Goal: Information Seeking & Learning: Learn about a topic

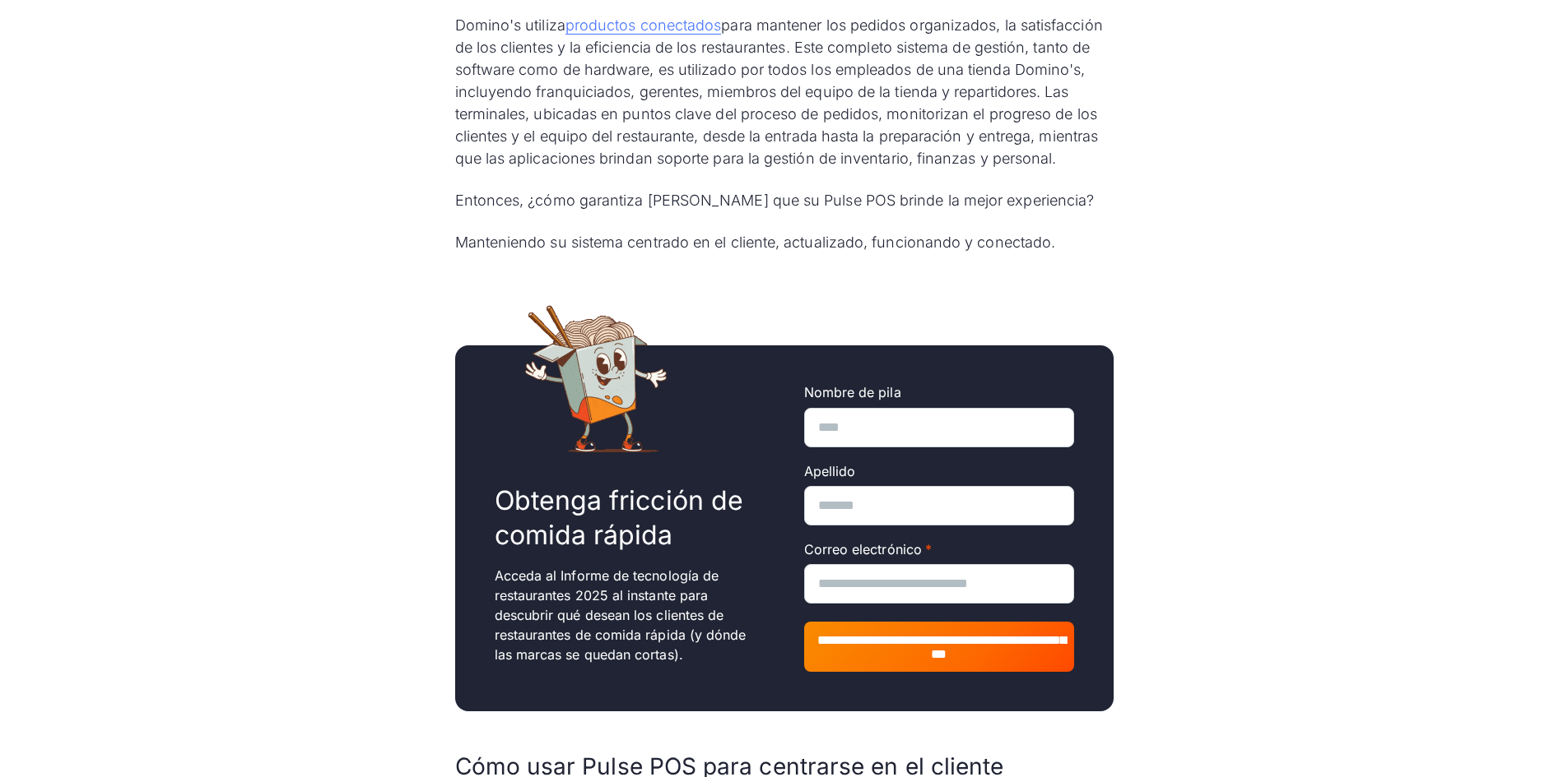
scroll to position [1645, 0]
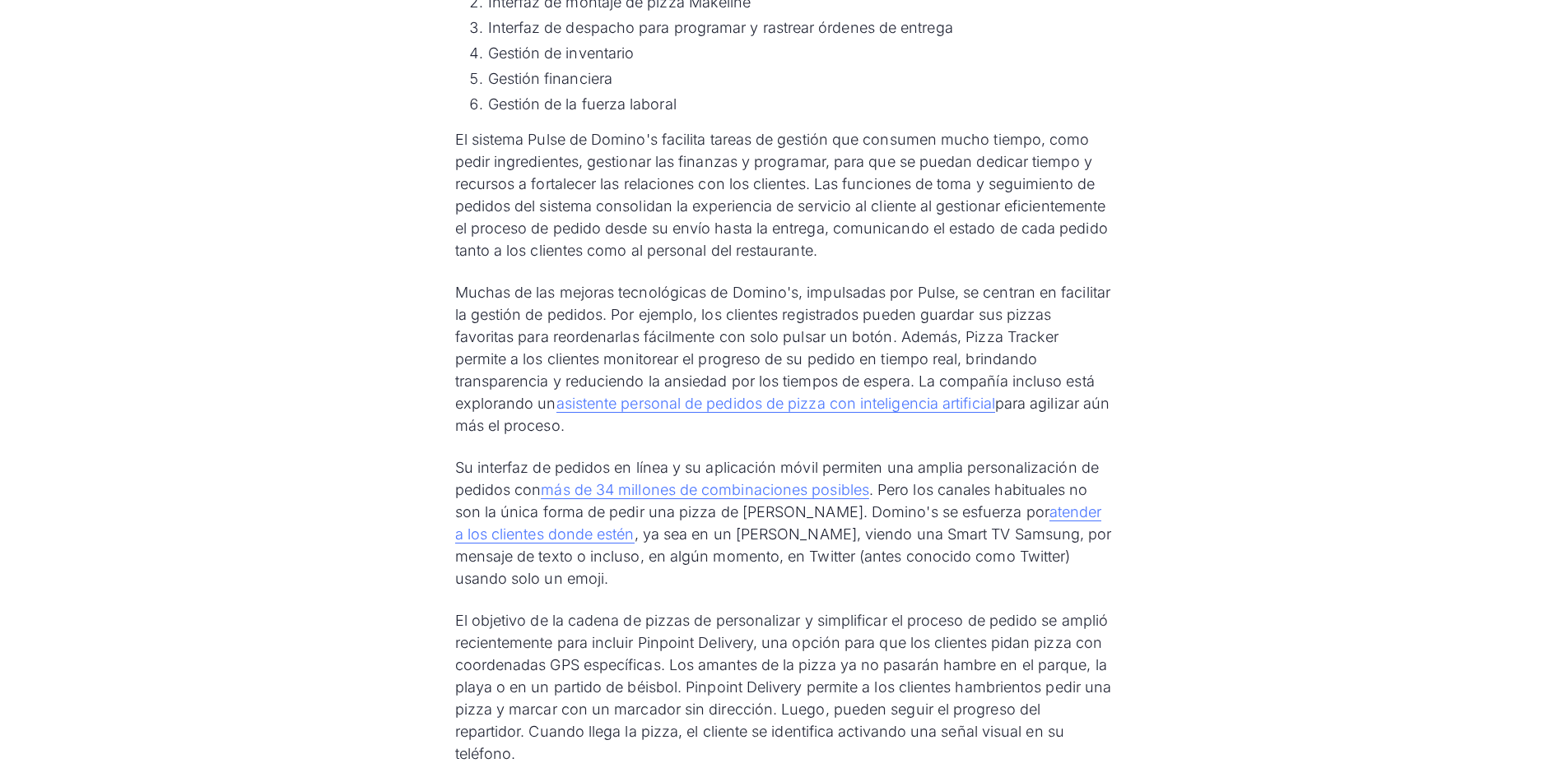
scroll to position [2633, 0]
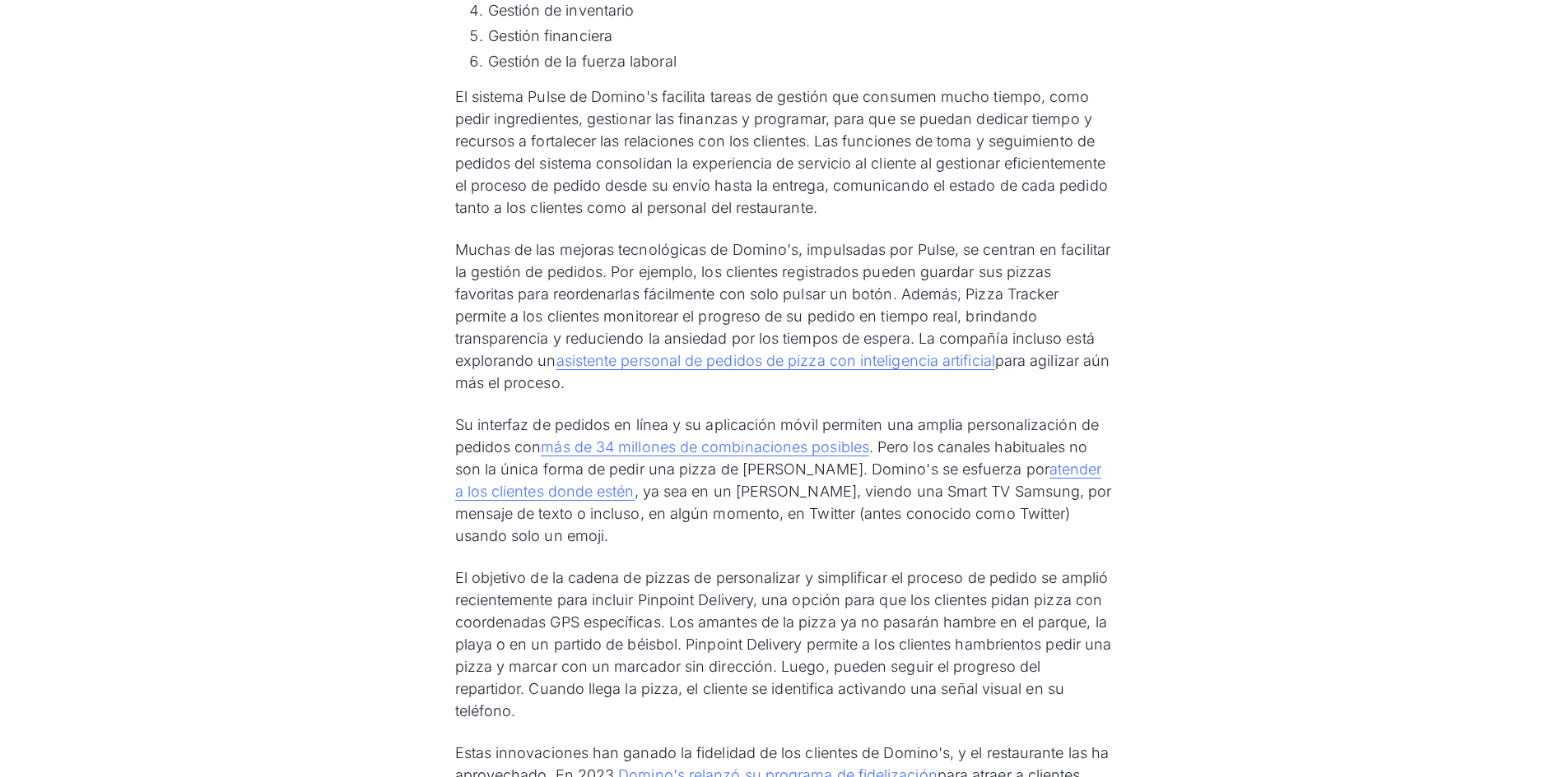
click at [339, 338] on div "Domino's es una potencia del reparto de pizzas. Desde la apertura de su primer …" at bounding box center [784, 630] width 1568 height 5497
click at [326, 377] on div "Domino's es una potencia del reparto de pizzas. Desde la apertura de su primer …" at bounding box center [784, 630] width 1568 height 5497
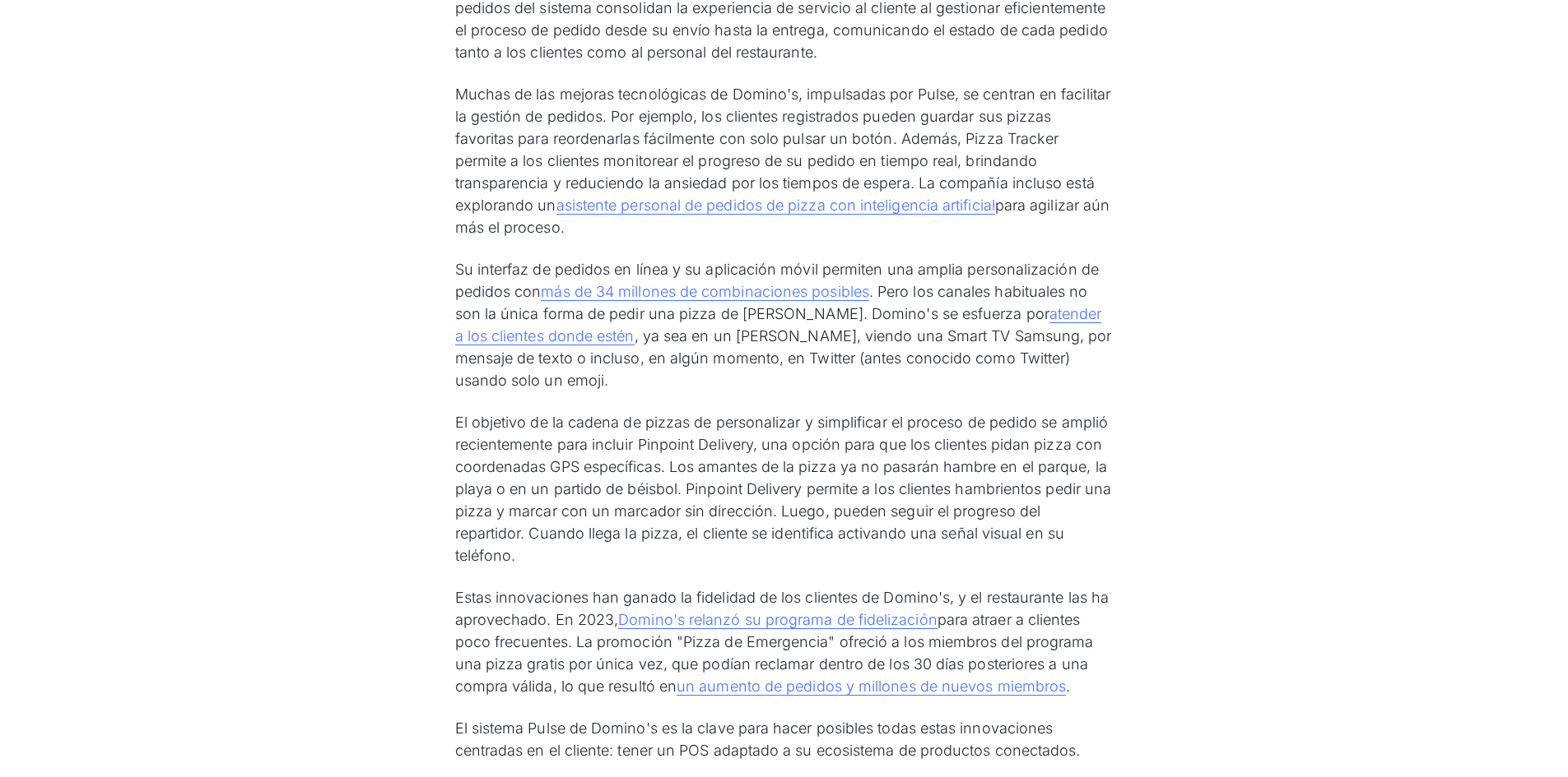
scroll to position [2797, 0]
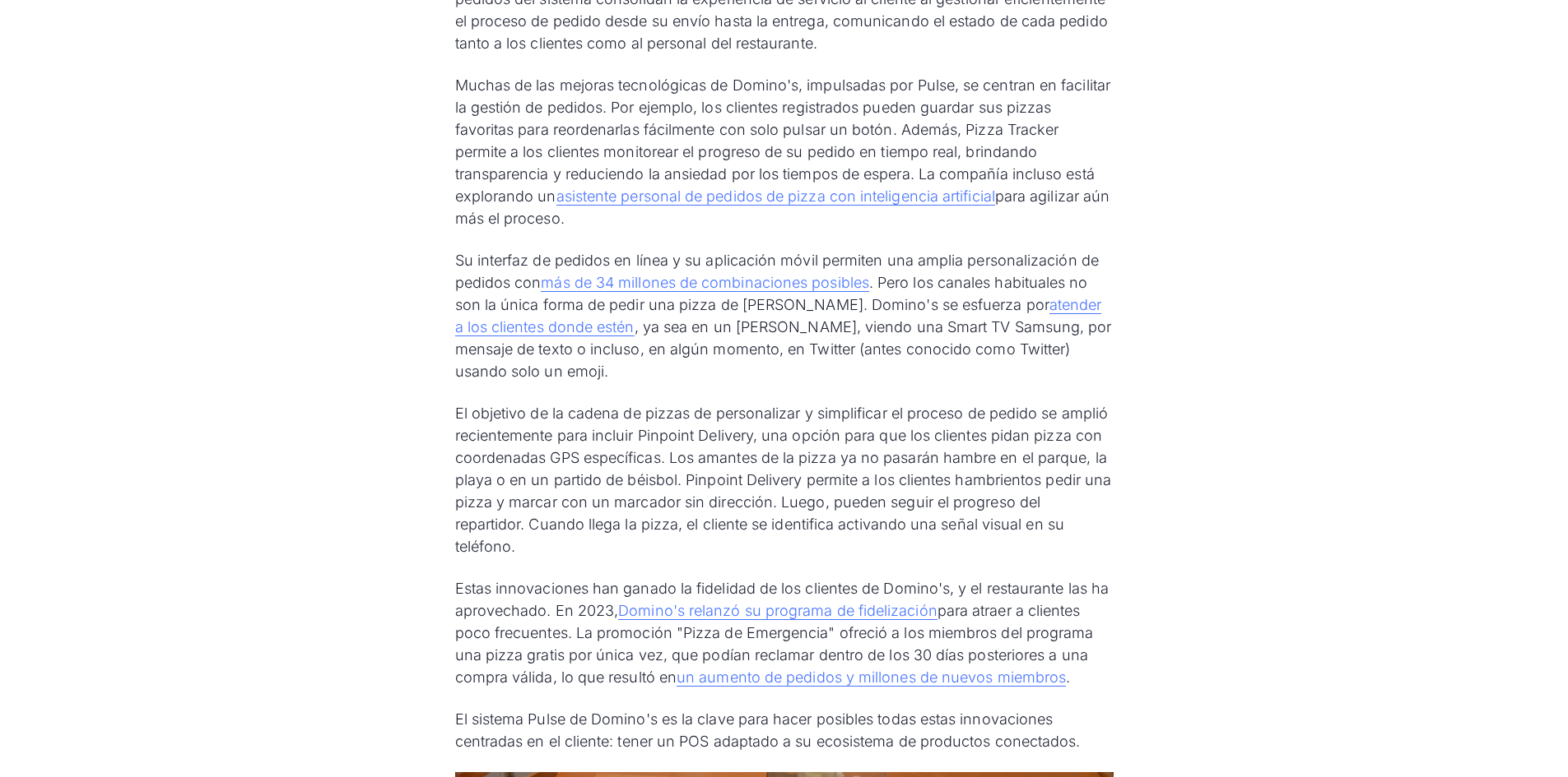
click at [367, 370] on div "Domino's es una potencia del reparto de pizzas. Desde la apertura de su primer …" at bounding box center [784, 466] width 1568 height 5497
click at [328, 379] on div "Domino's es una potencia del reparto de pizzas. Desde la apertura de su primer …" at bounding box center [784, 466] width 1568 height 5497
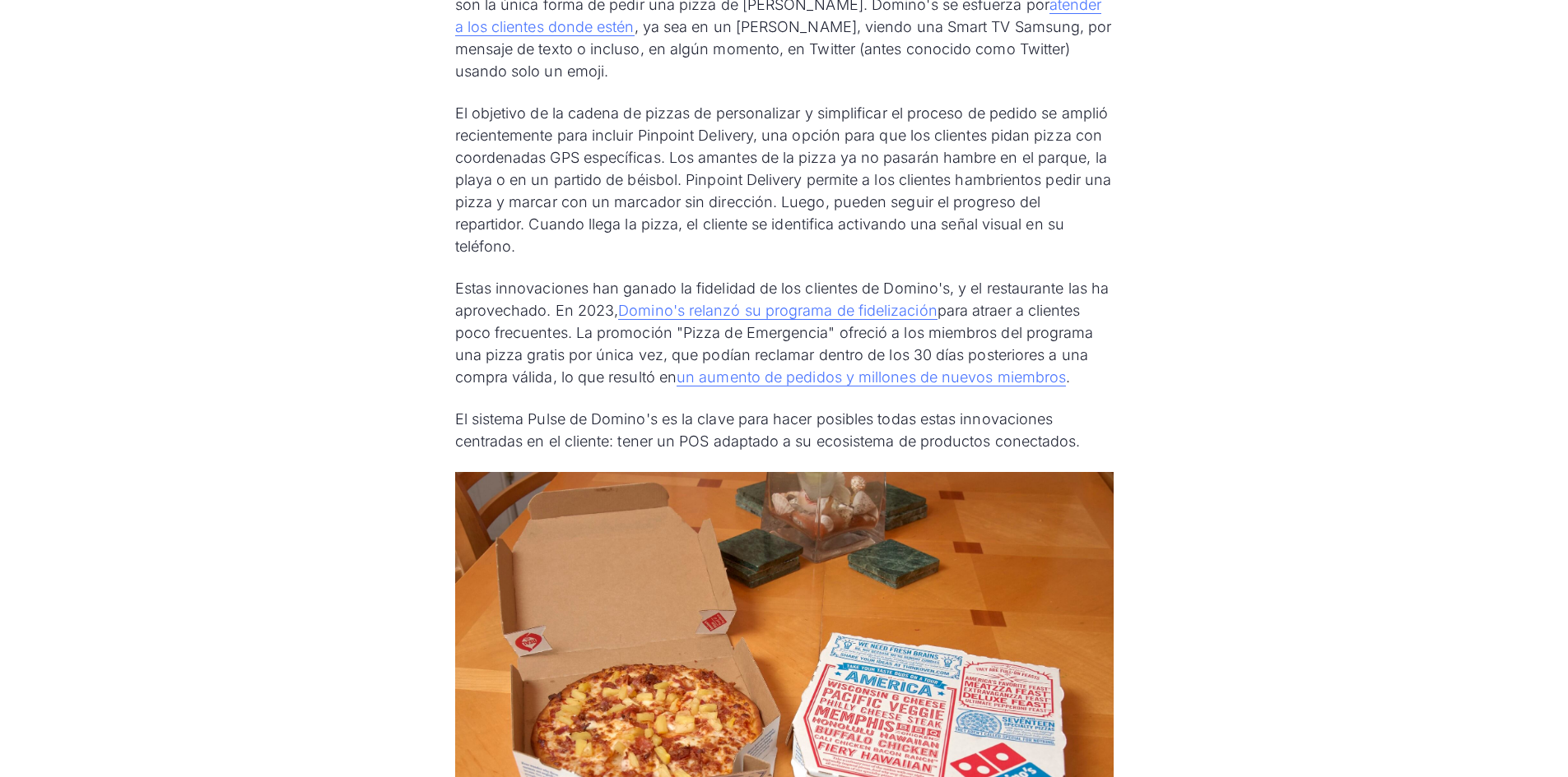
scroll to position [3126, 0]
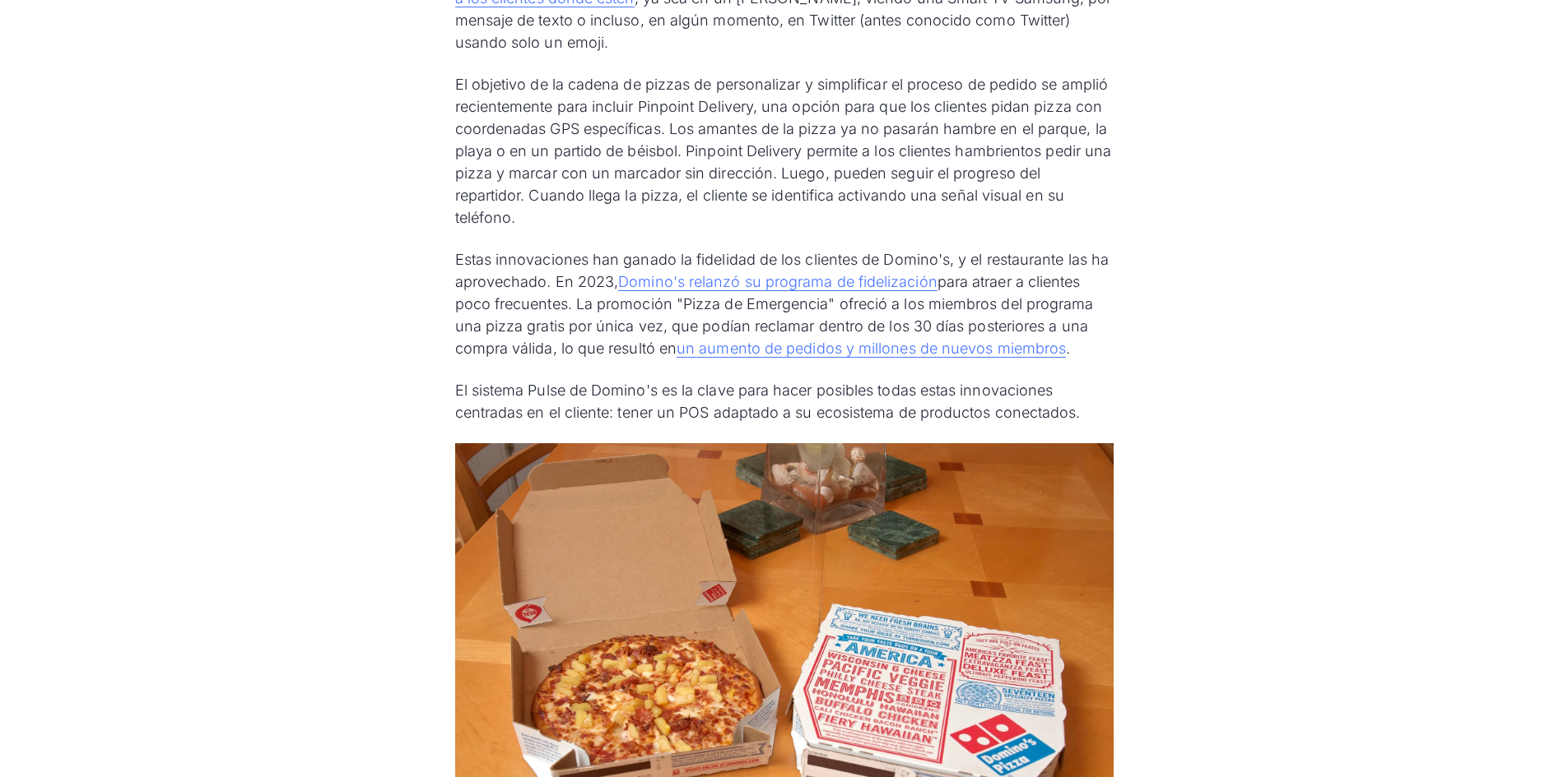
click at [356, 398] on div "Domino's es una potencia del reparto de pizzas. Desde la apertura de su primer …" at bounding box center [784, 137] width 1568 height 5497
click at [294, 333] on div "Domino's es una potencia del reparto de pizzas. Desde la apertura de su primer …" at bounding box center [784, 137] width 1568 height 5497
click at [308, 405] on div "Domino's es una potencia del reparto de pizzas. Desde la apertura de su primer …" at bounding box center [784, 137] width 1568 height 5497
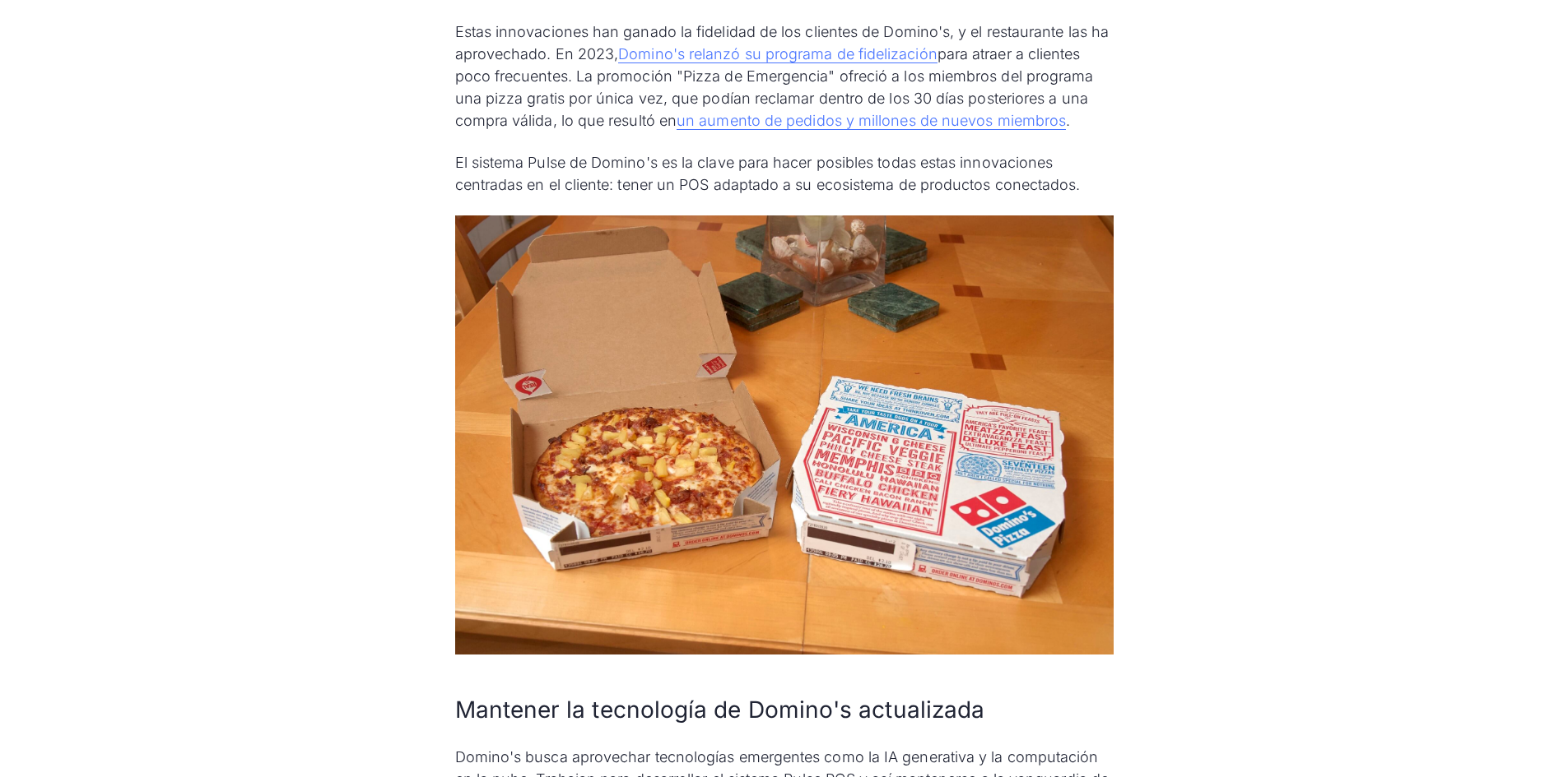
scroll to position [3373, 0]
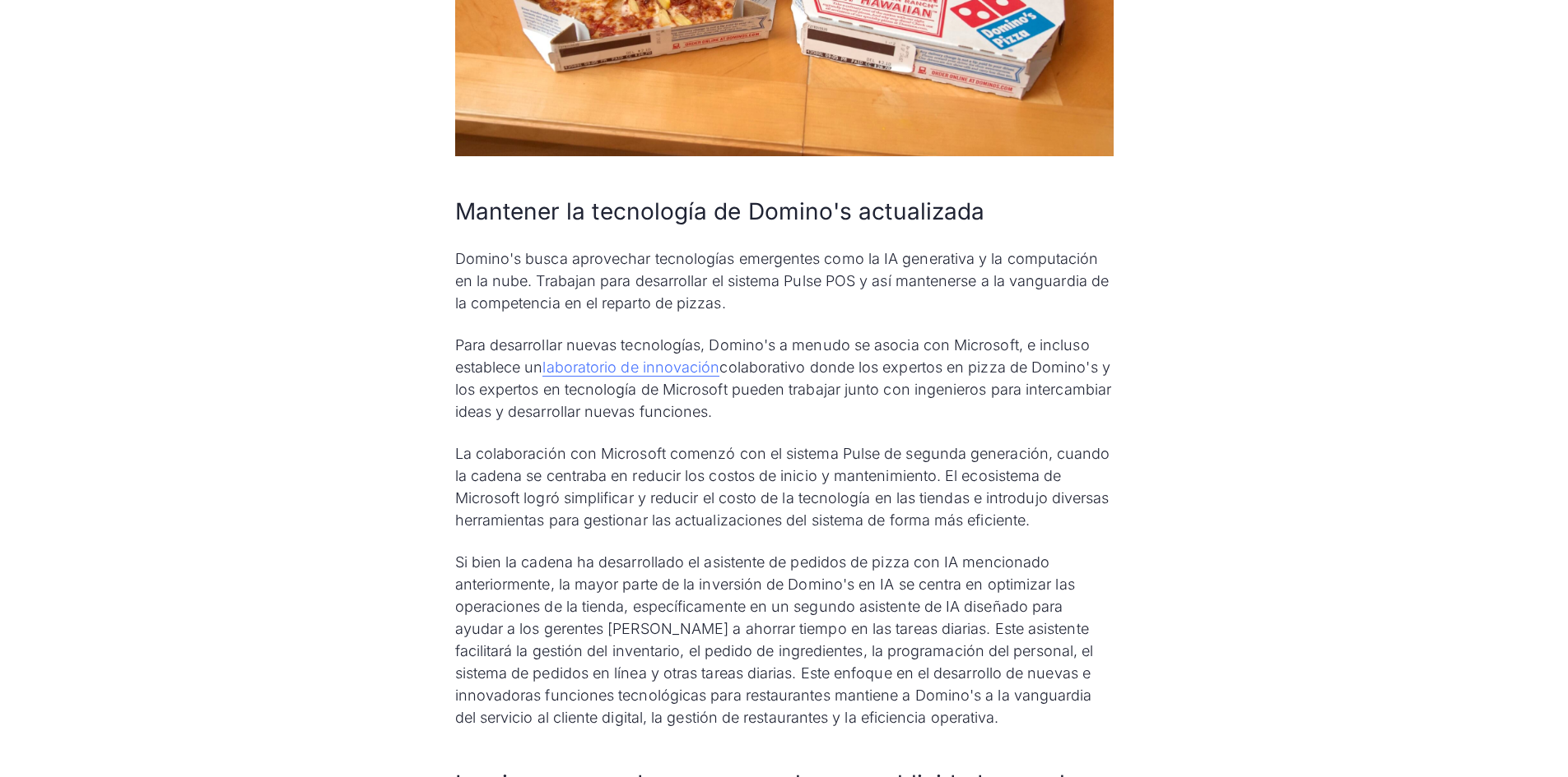
scroll to position [3866, 0]
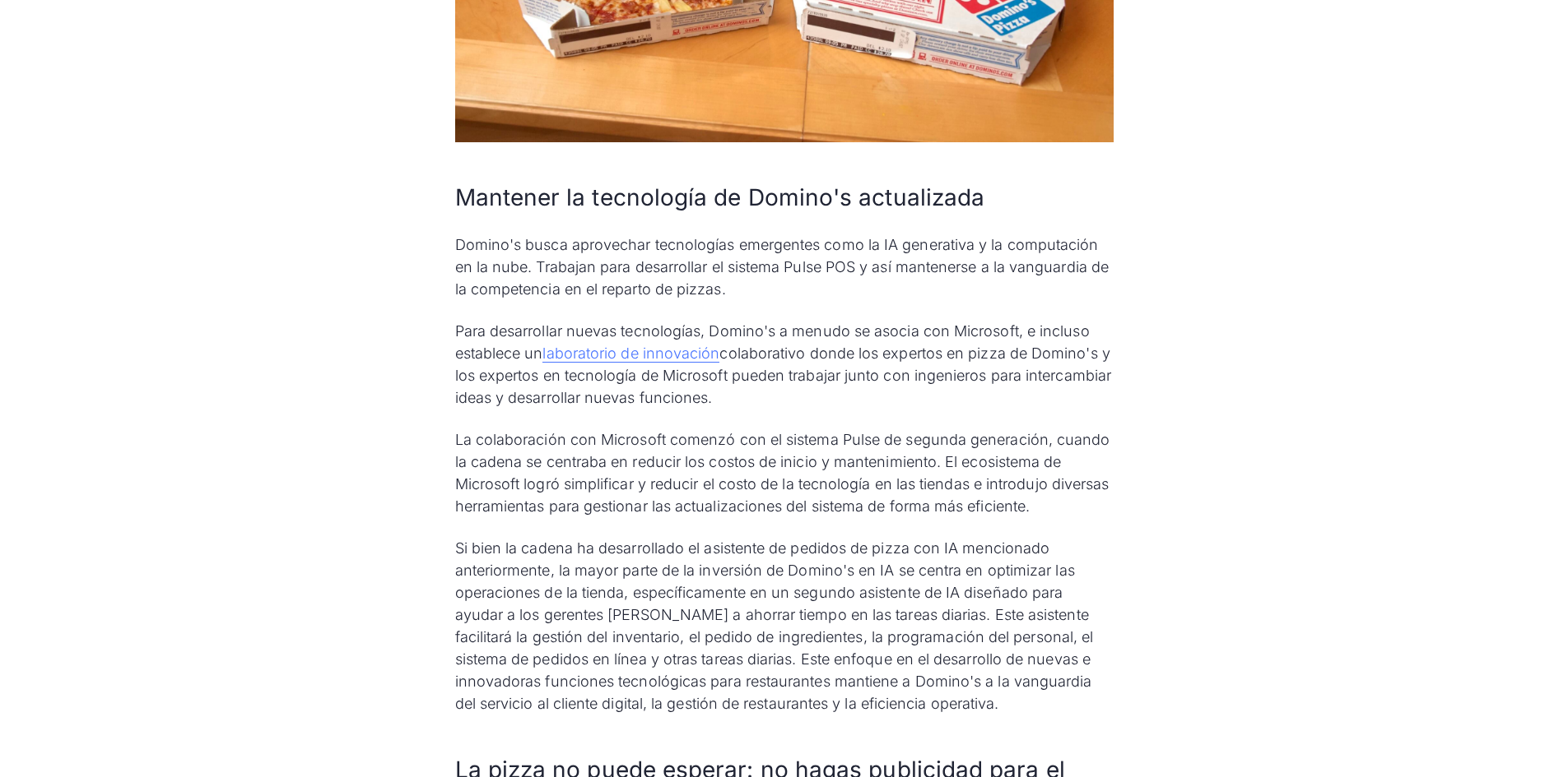
drag, startPoint x: 644, startPoint y: 536, endPoint x: 634, endPoint y: 531, distance: 11.2
click at [644, 536] on div "Cómo usar Pulse POS para centrarse en el cliente Domino's Pulse y los productos…" at bounding box center [785, 314] width 659 height 3580
click at [862, 367] on p "Para desarrollar nuevas tecnologías, Domino's a menudo se asocia con Microsoft,…" at bounding box center [785, 364] width 659 height 89
click at [853, 416] on div "Cómo usar Pulse POS para centrarse en el cliente Domino's Pulse y los productos…" at bounding box center [785, 314] width 659 height 3580
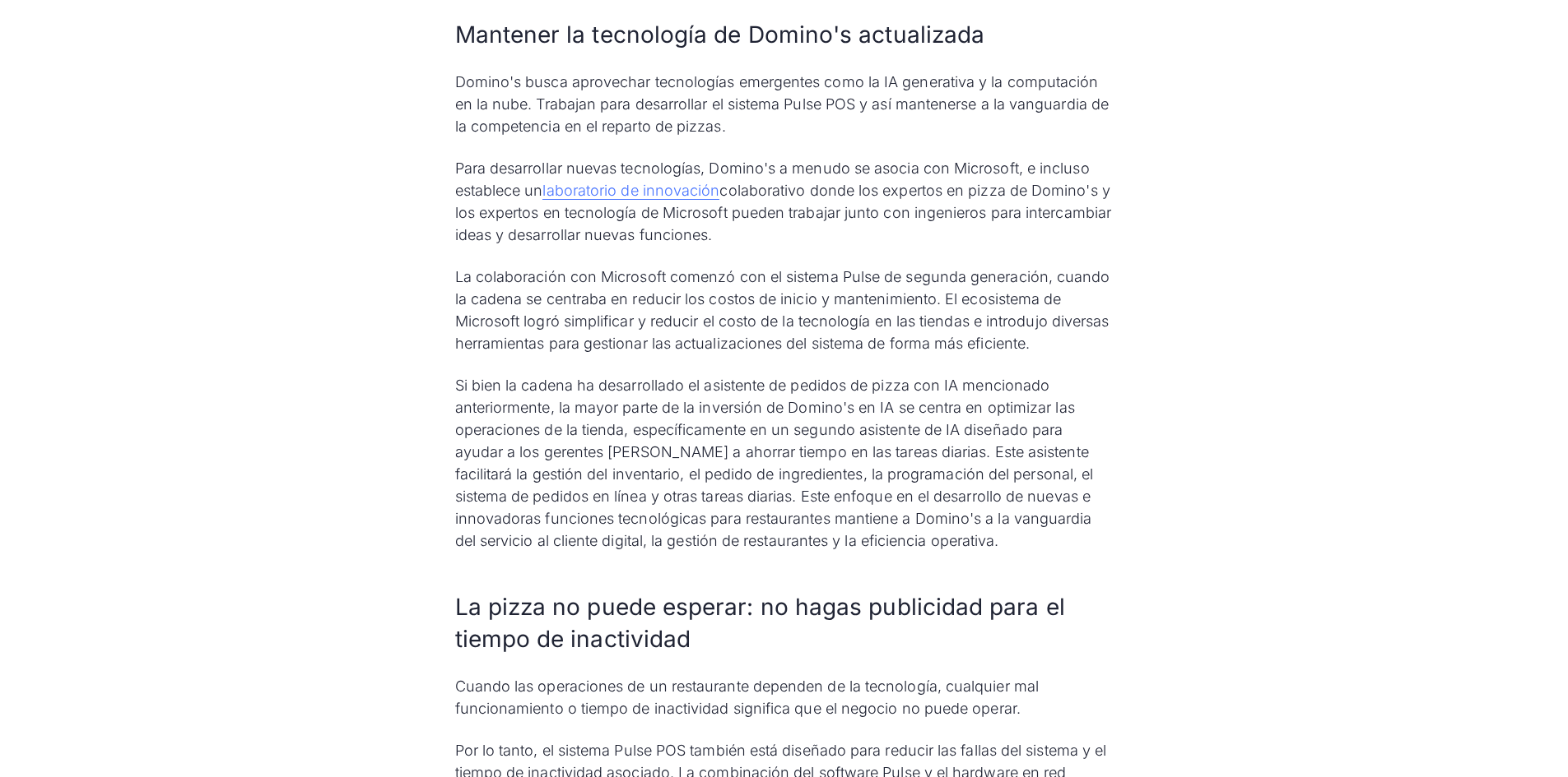
scroll to position [4031, 0]
click at [779, 405] on font "Si bien la cadena ha desarrollado el asistente de pedidos de pizza con IA menci…" at bounding box center [775, 461] width 639 height 173
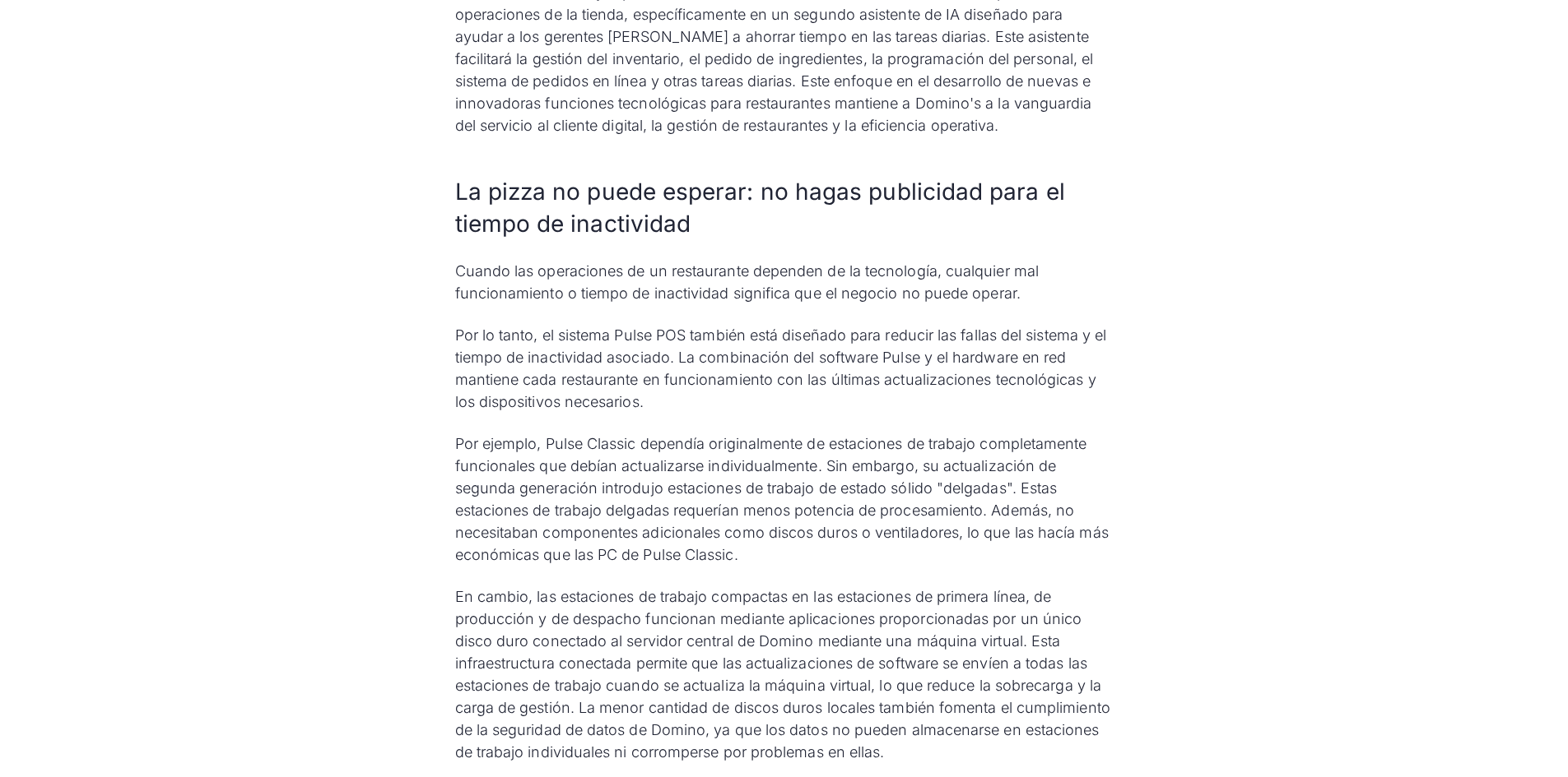
scroll to position [4524, 0]
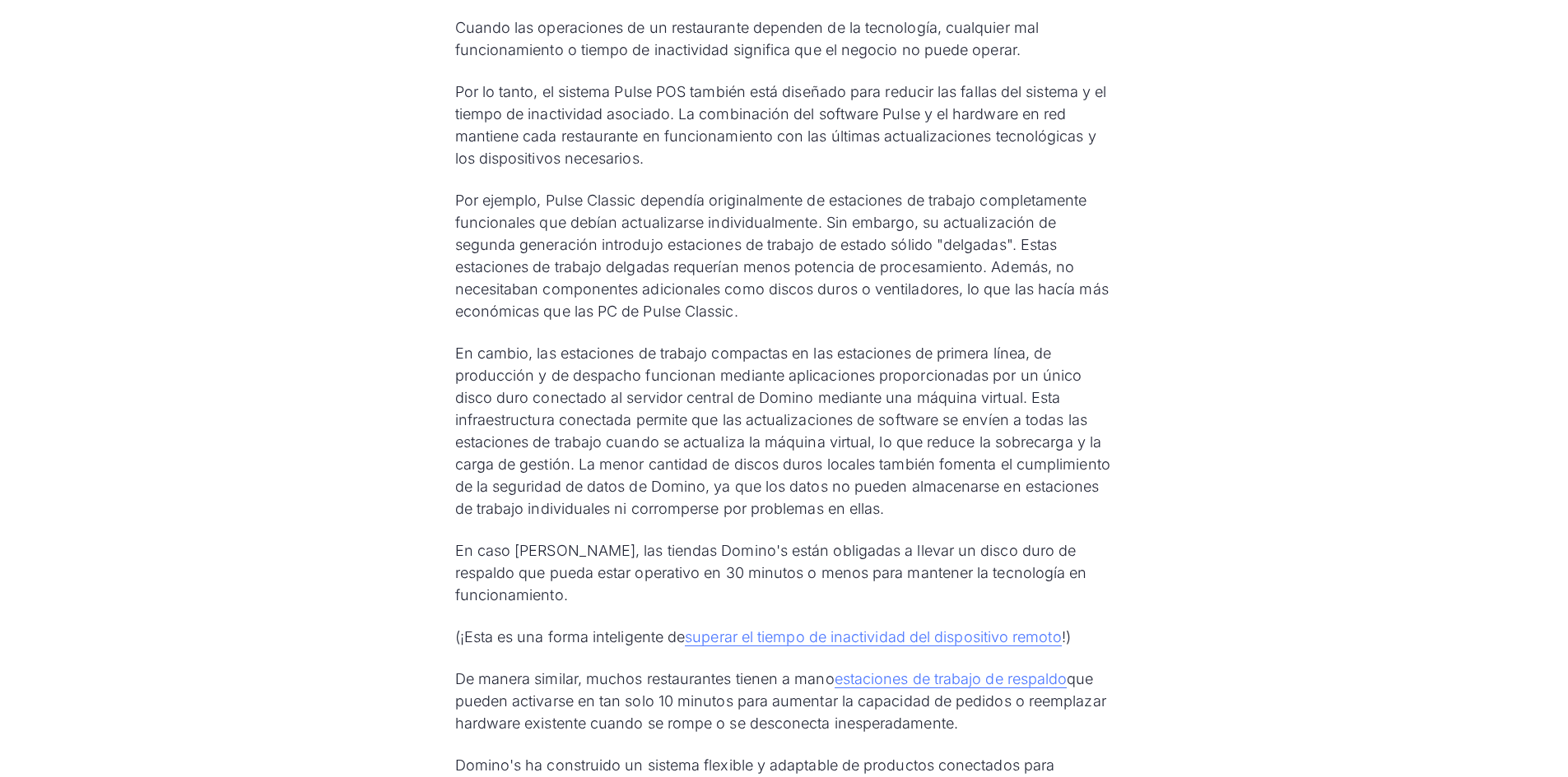
scroll to position [4690, 0]
click at [818, 209] on font "Por ejemplo, Pulse Classic dependía originalmente de estaciones de trabajo comp…" at bounding box center [782, 254] width 653 height 128
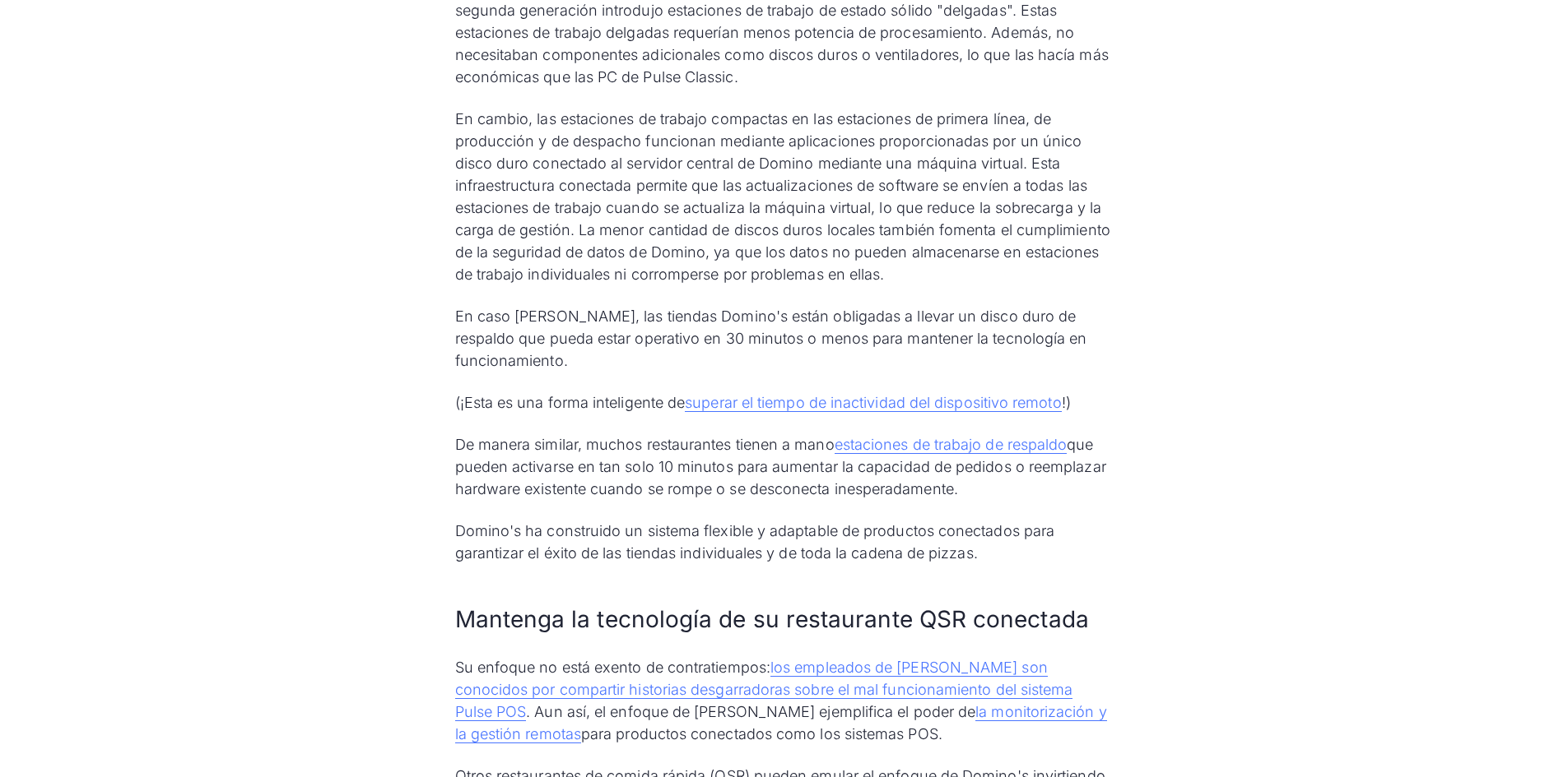
scroll to position [4936, 0]
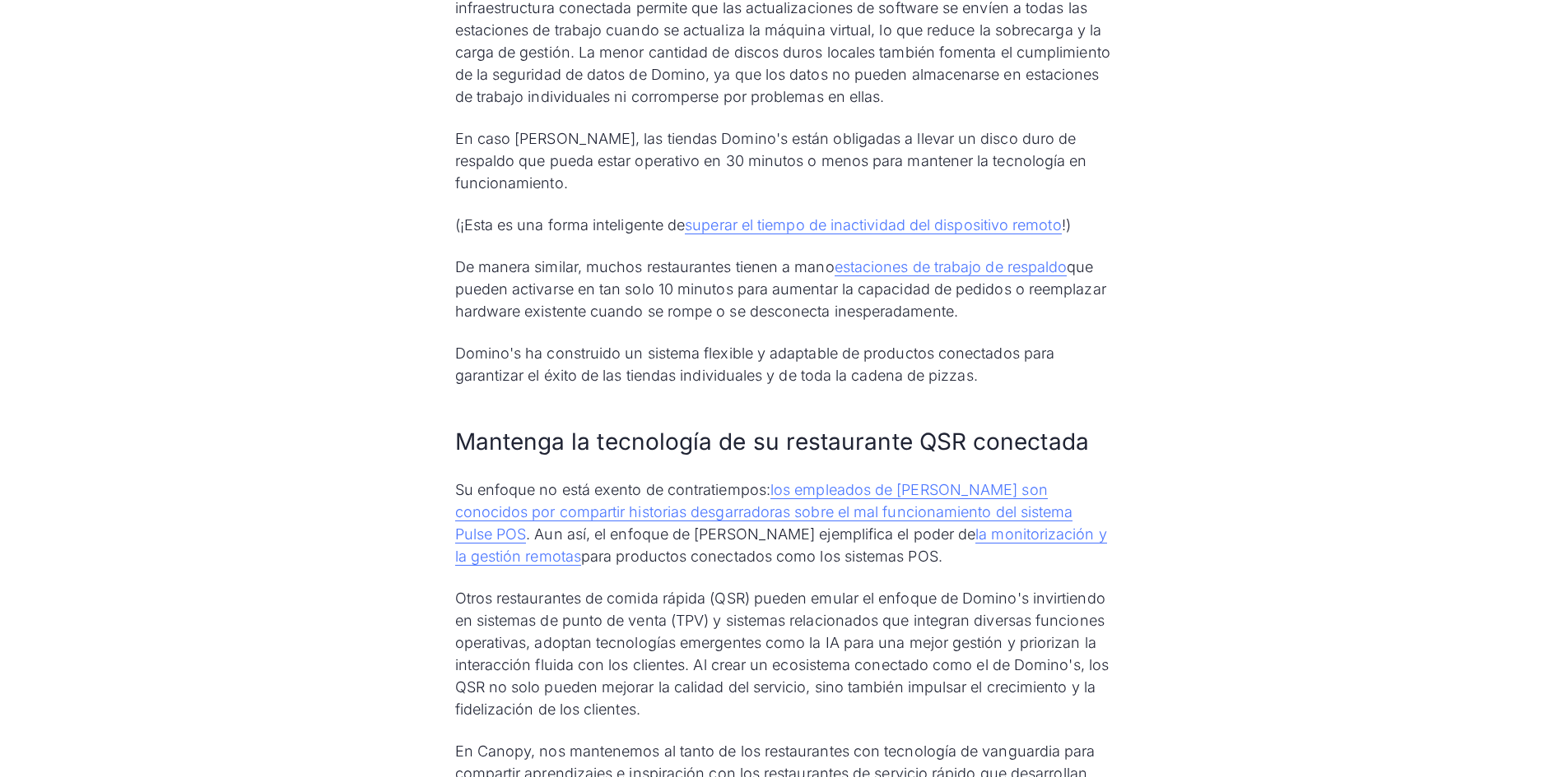
scroll to position [5183, 0]
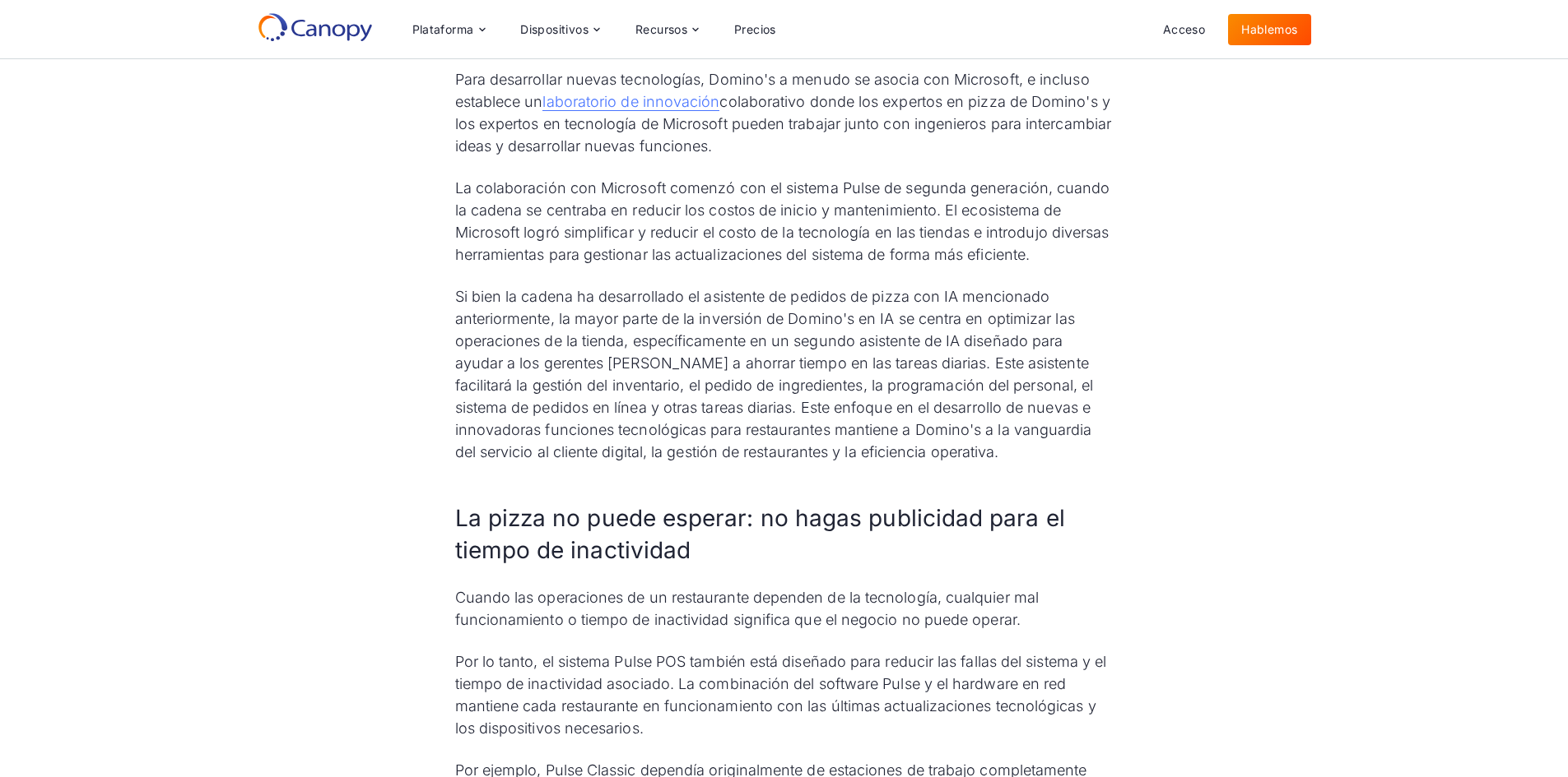
scroll to position [4114, 0]
